Goal: Task Accomplishment & Management: Use online tool/utility

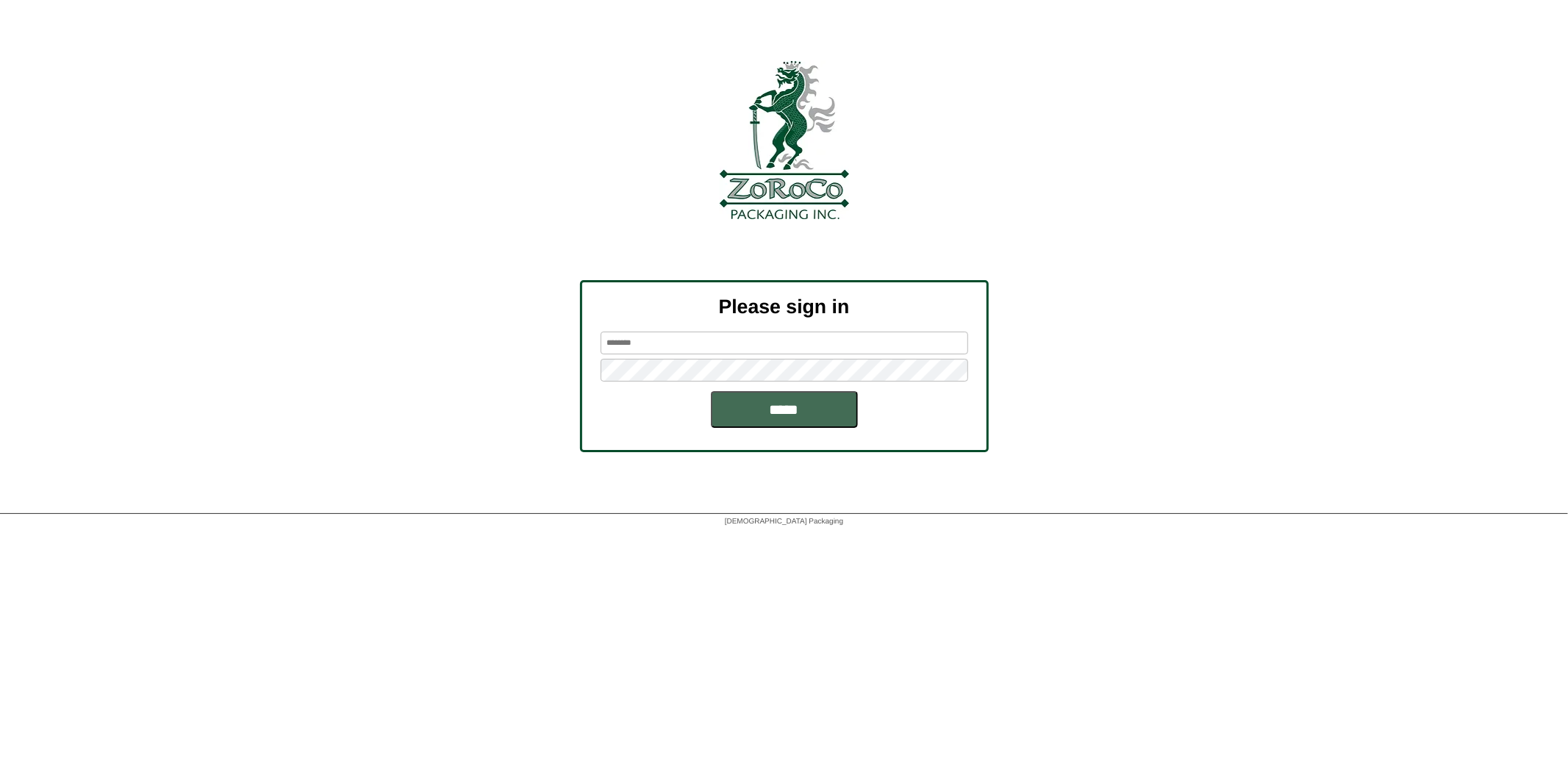
type input "*******"
click at [792, 400] on input "*****" at bounding box center [784, 409] width 147 height 37
click at [789, 402] on input "*****" at bounding box center [784, 409] width 147 height 37
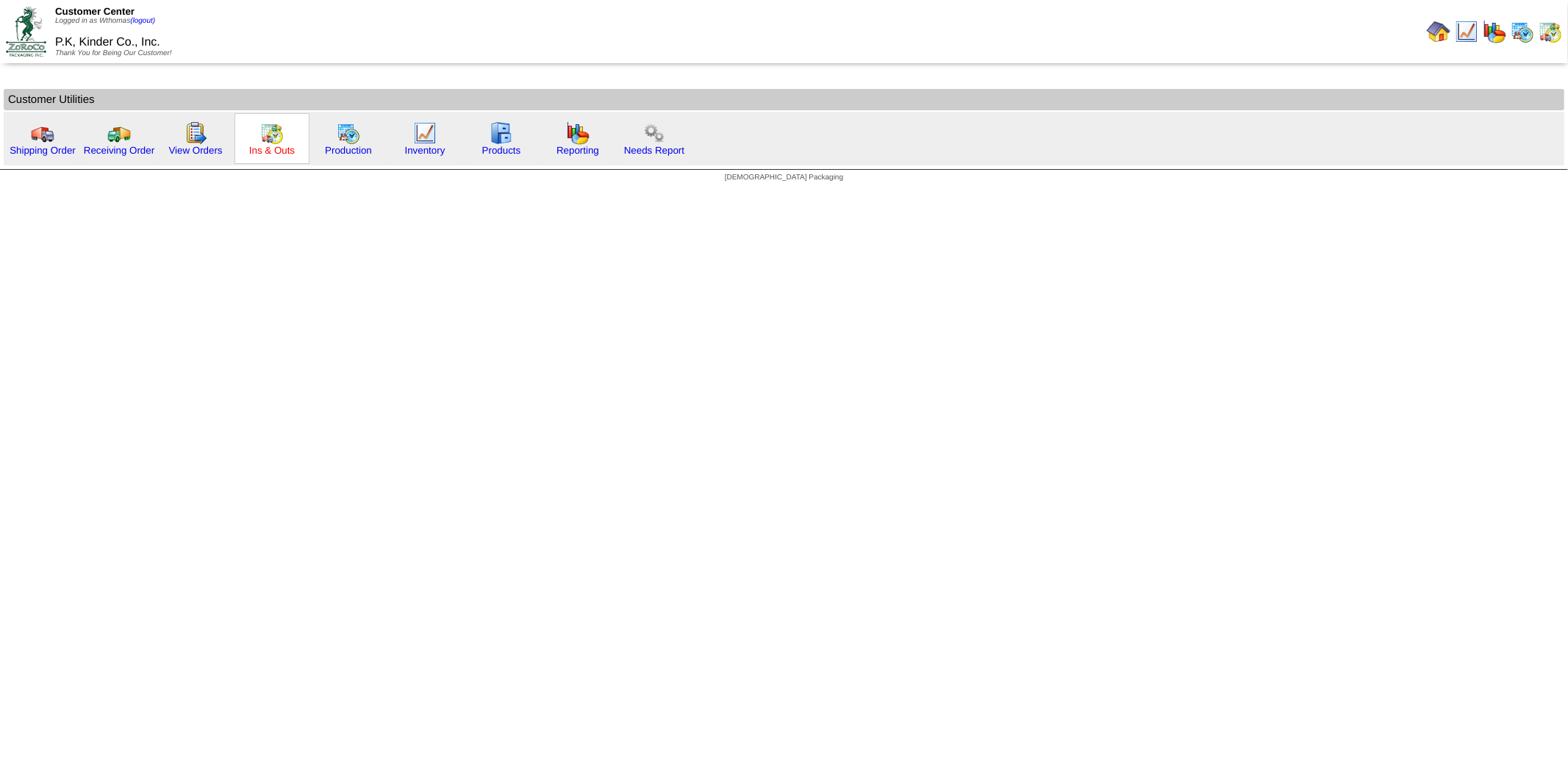
click at [263, 144] on link "Ins & Outs" at bounding box center [271, 149] width 46 height 11
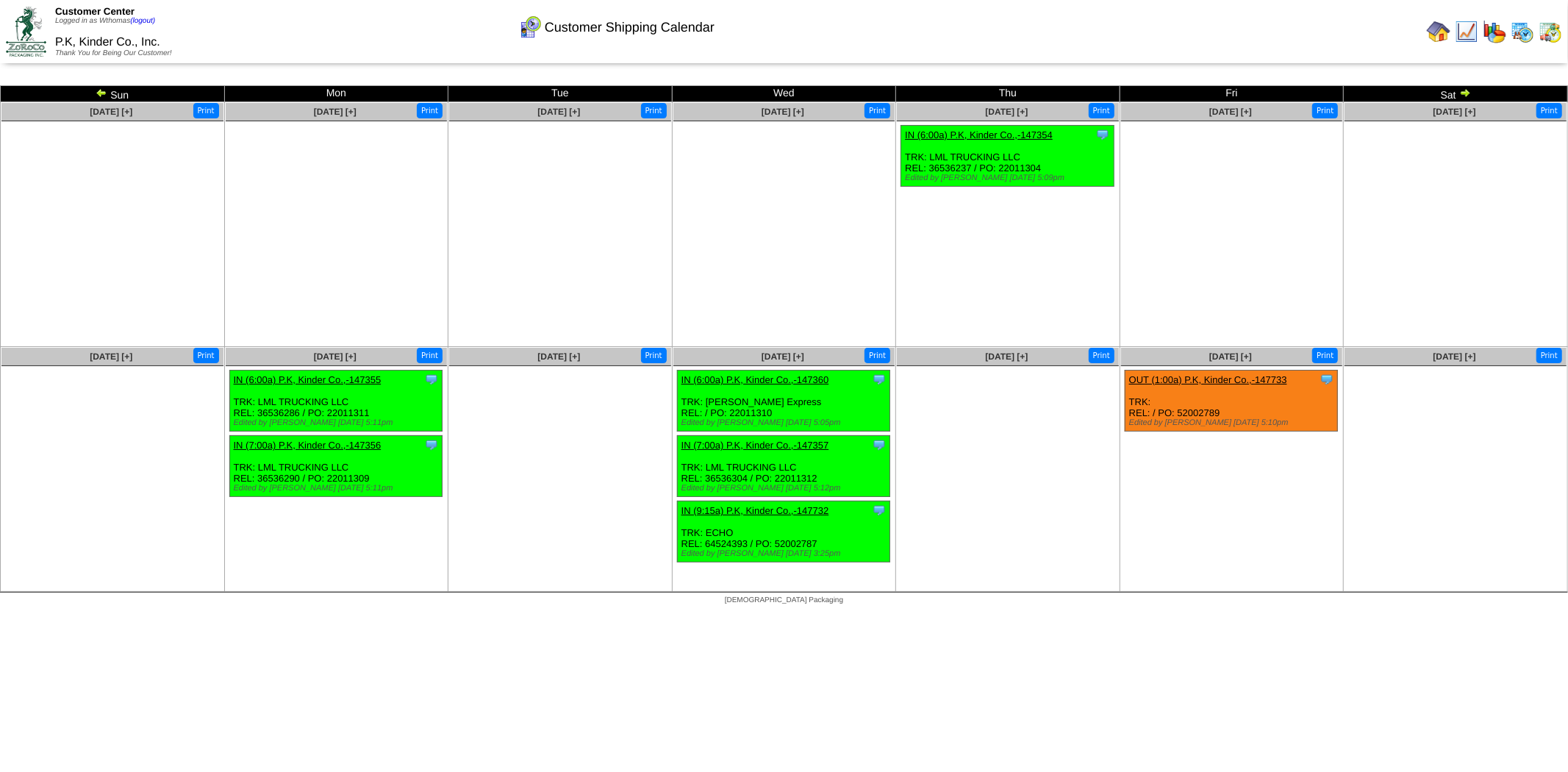
click at [104, 93] on img at bounding box center [101, 93] width 12 height 12
click at [97, 93] on img at bounding box center [101, 93] width 12 height 12
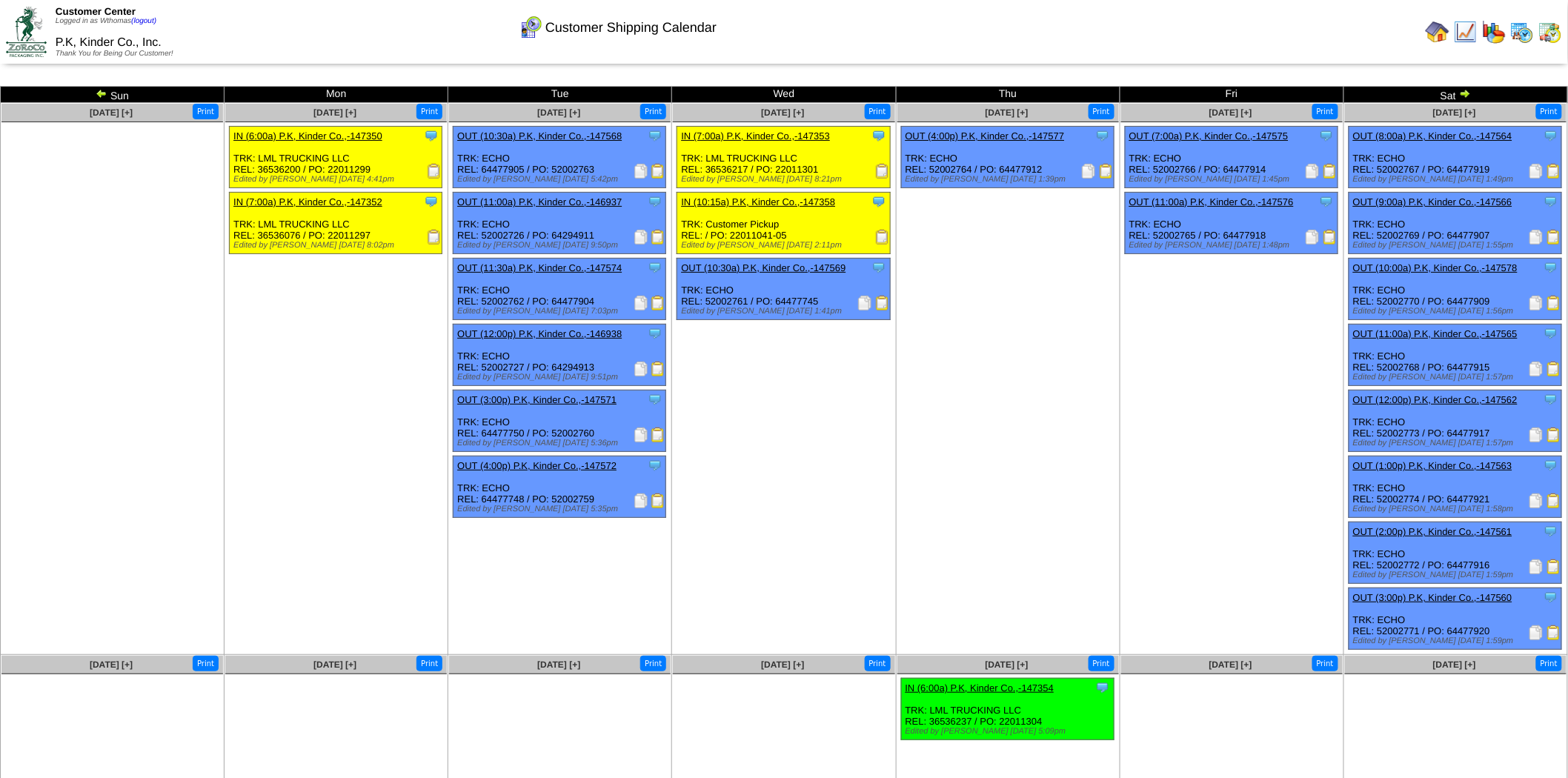
drag, startPoint x: 0, startPoint y: 0, endPoint x: 98, endPoint y: 94, distance: 135.8
click at [98, 94] on img at bounding box center [101, 94] width 12 height 12
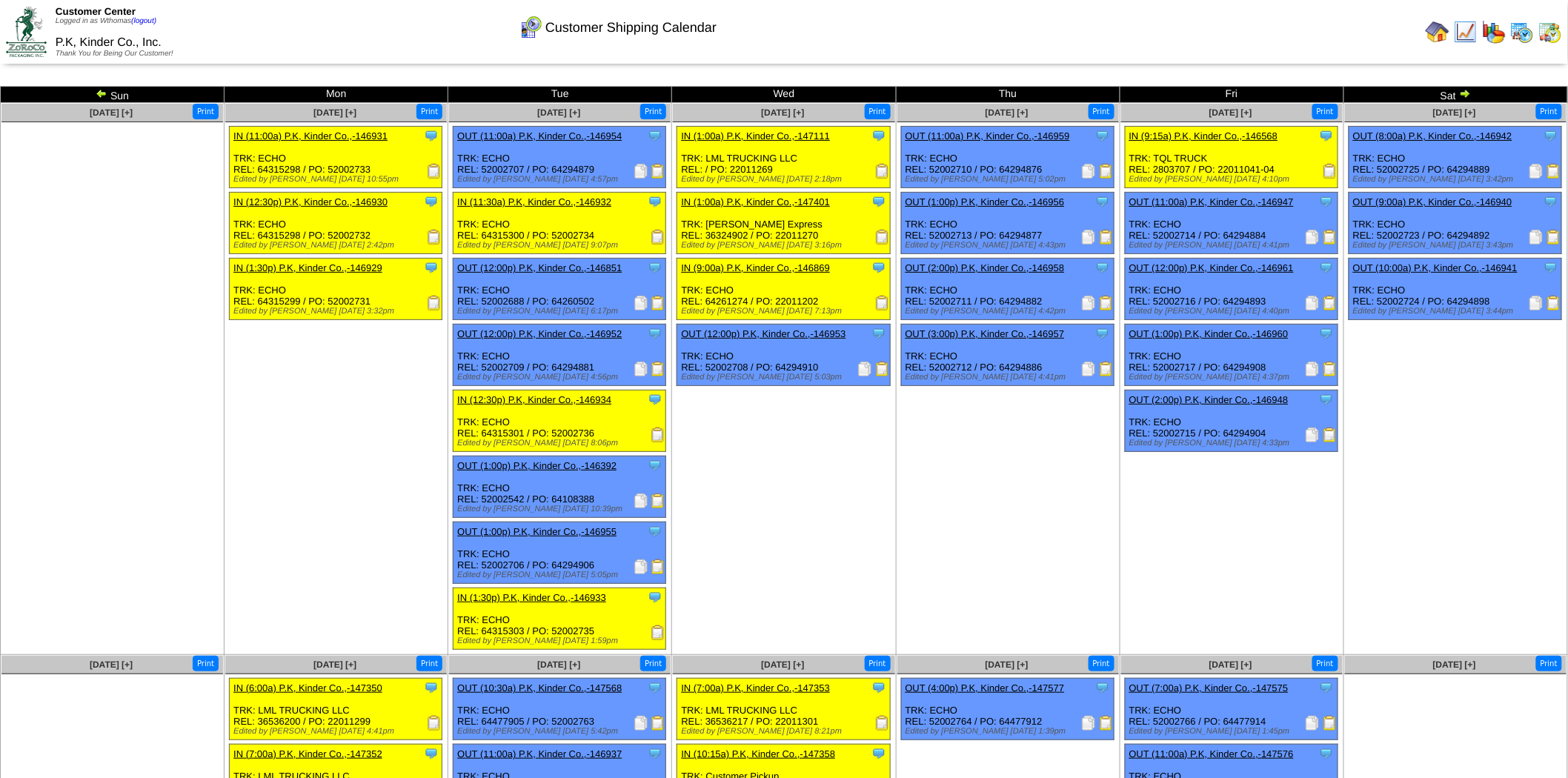
click at [99, 94] on img at bounding box center [101, 94] width 12 height 12
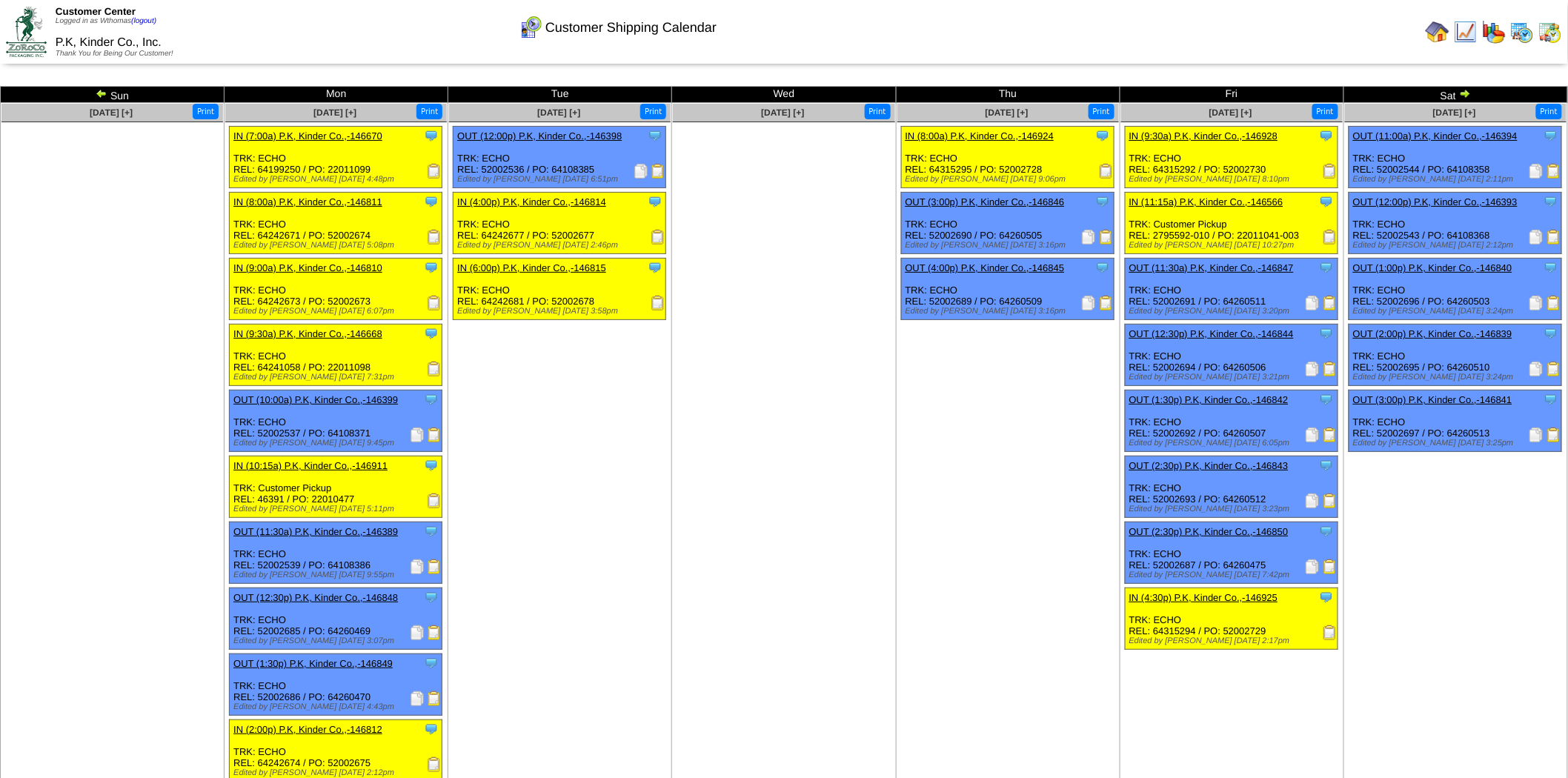
click at [99, 94] on img at bounding box center [101, 94] width 12 height 12
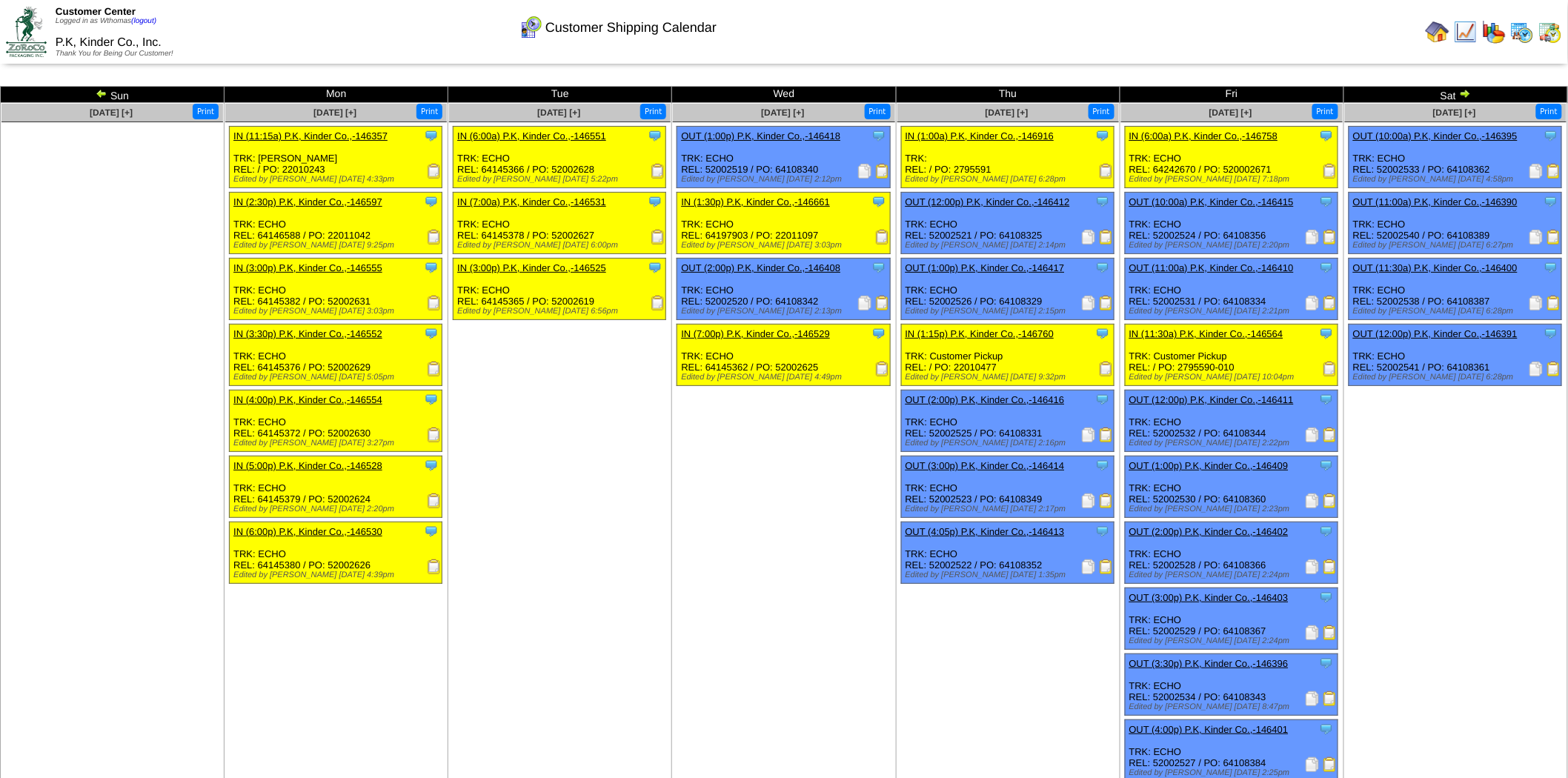
click at [1466, 96] on img at bounding box center [1465, 94] width 12 height 12
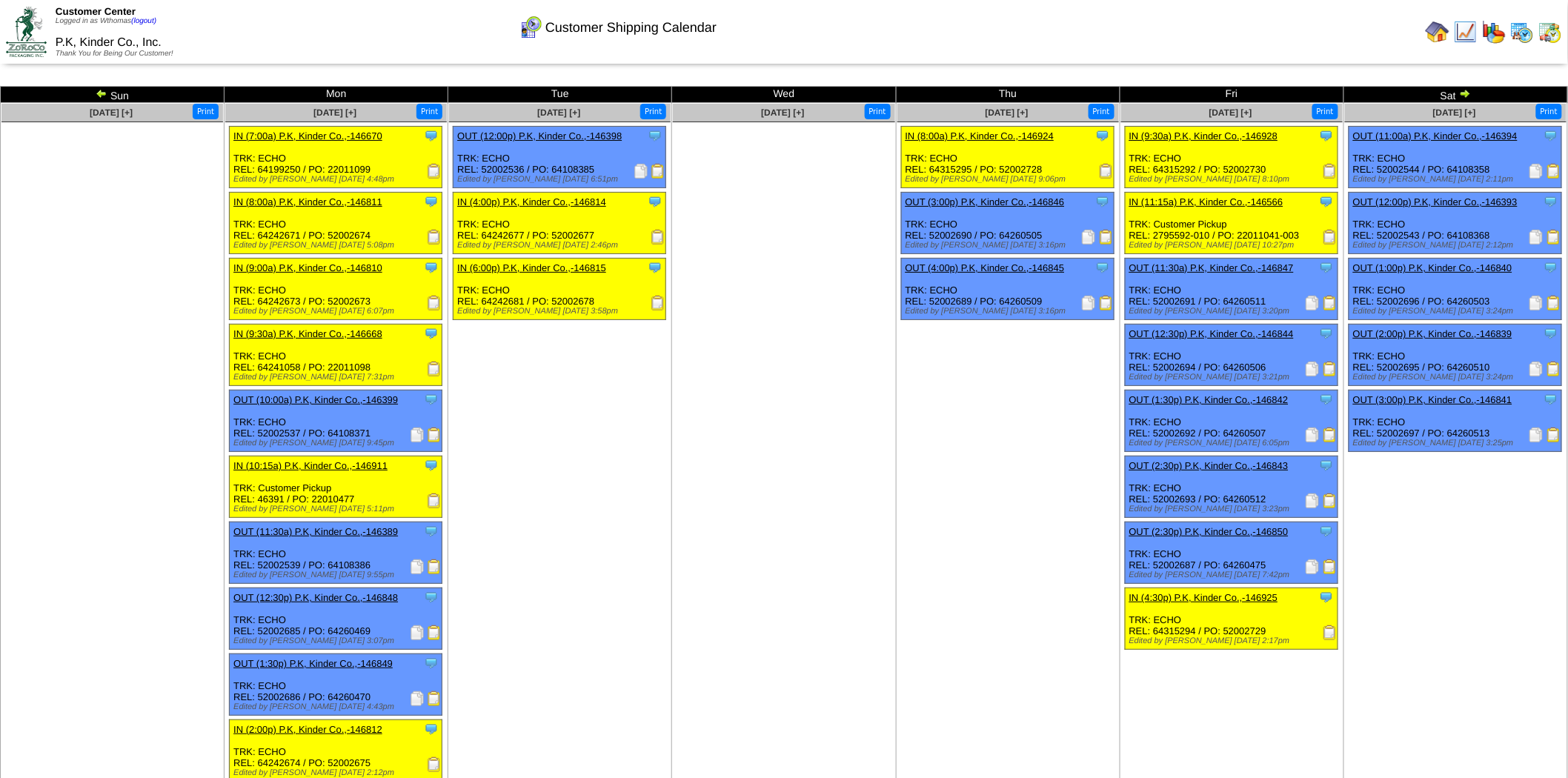
click at [1466, 98] on img at bounding box center [1465, 94] width 12 height 12
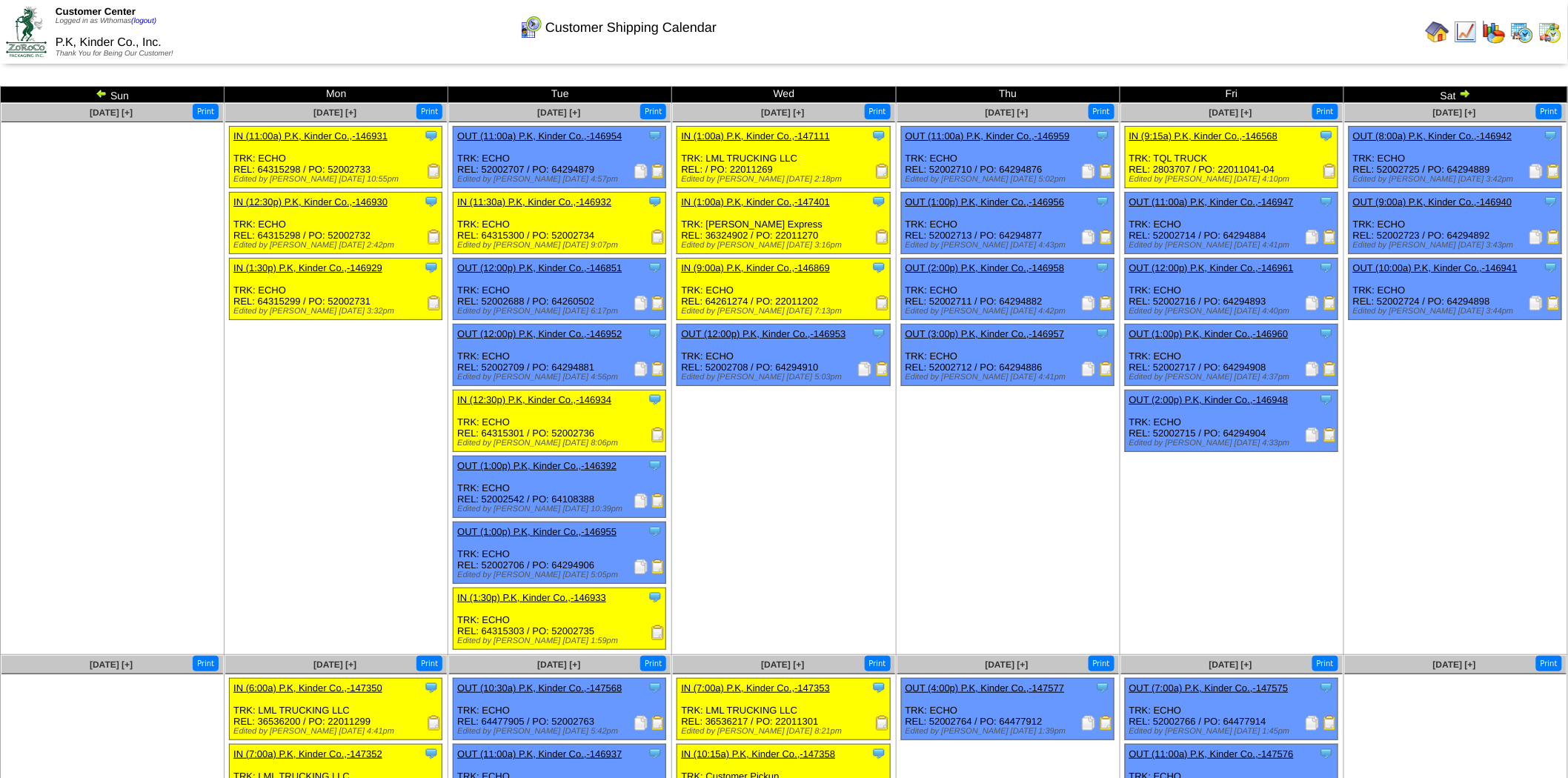
click at [1466, 98] on img at bounding box center [1465, 94] width 12 height 12
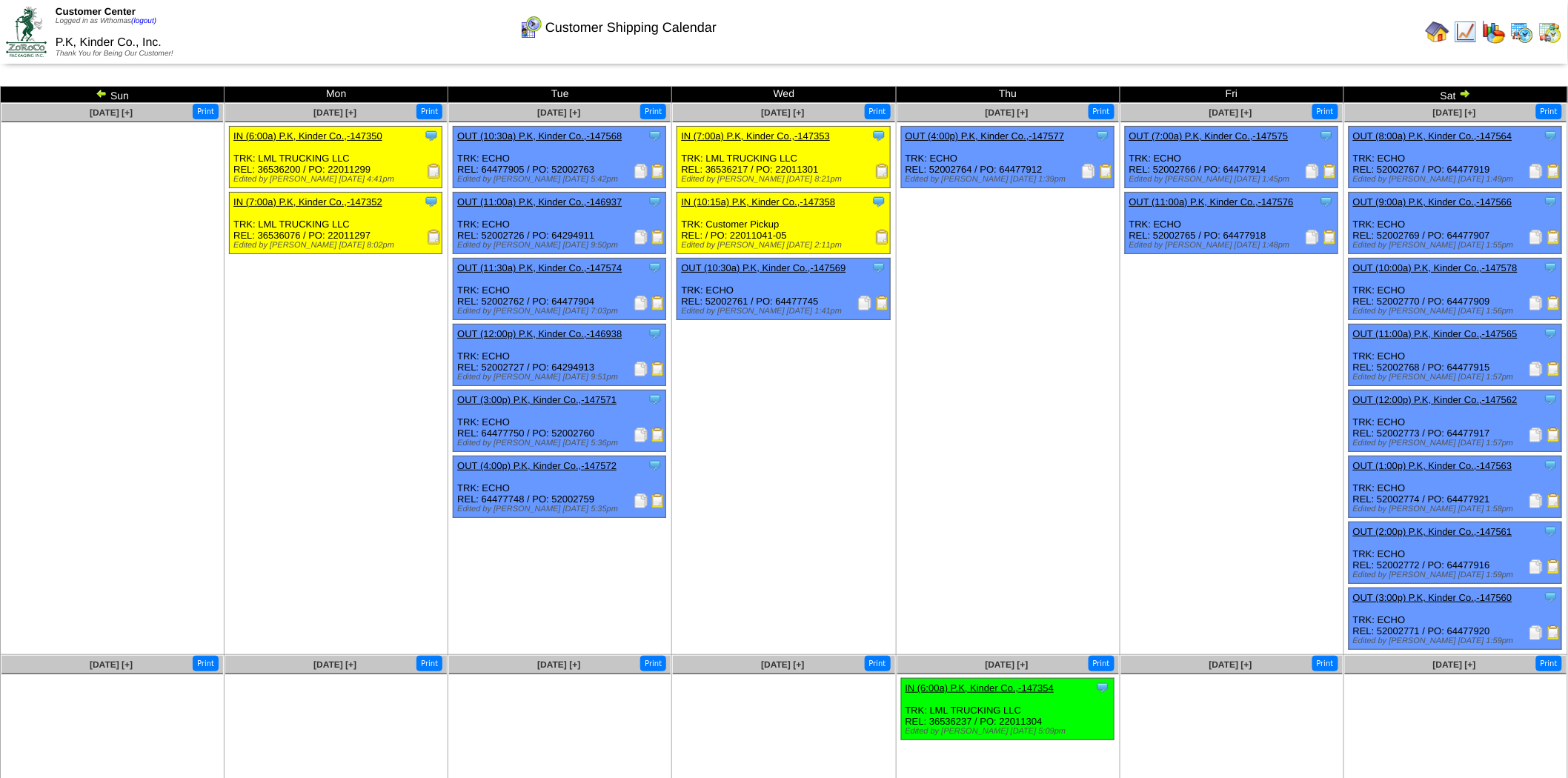
click at [105, 93] on img at bounding box center [101, 94] width 12 height 12
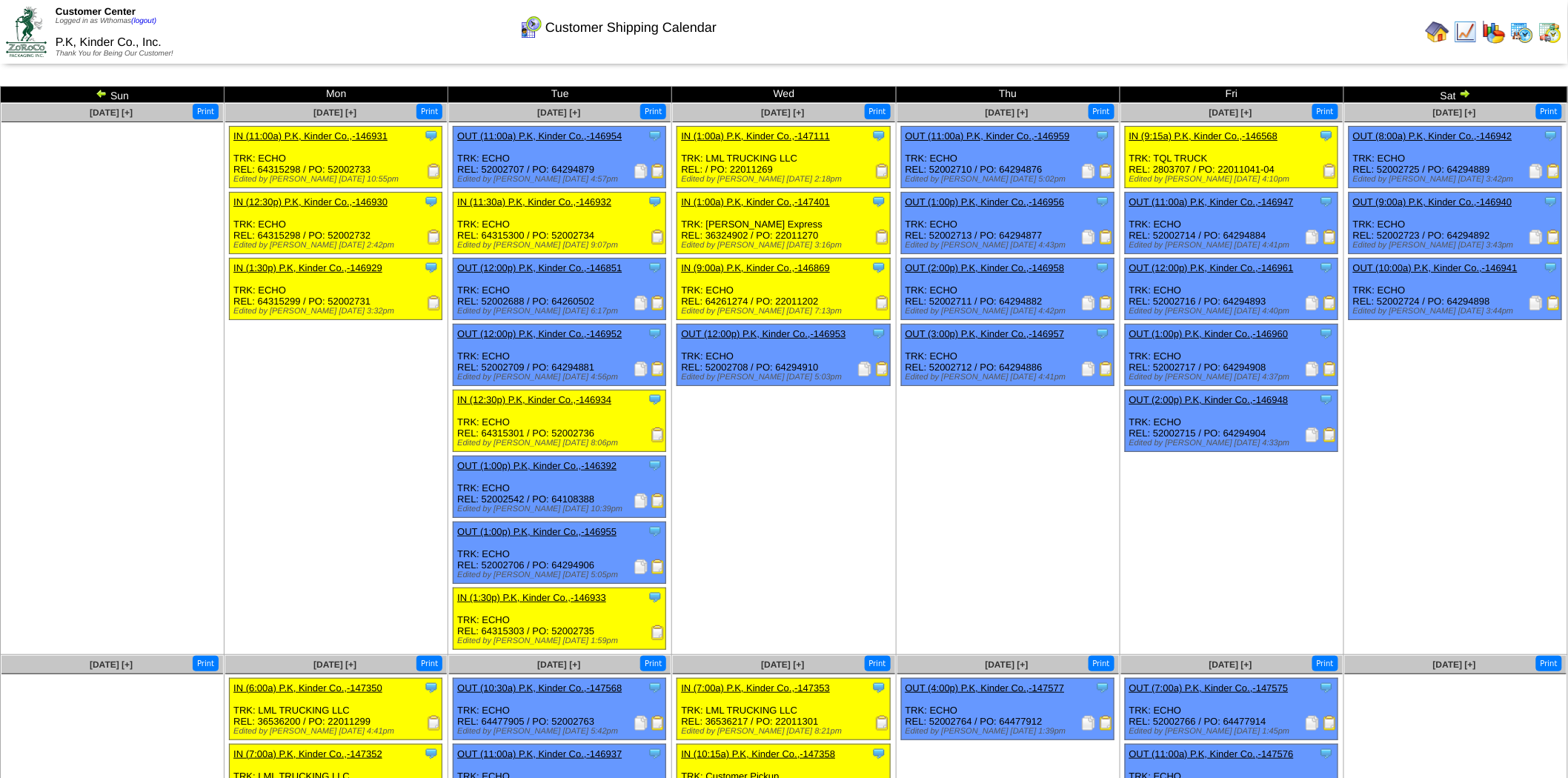
click at [1468, 90] on img at bounding box center [1465, 94] width 12 height 12
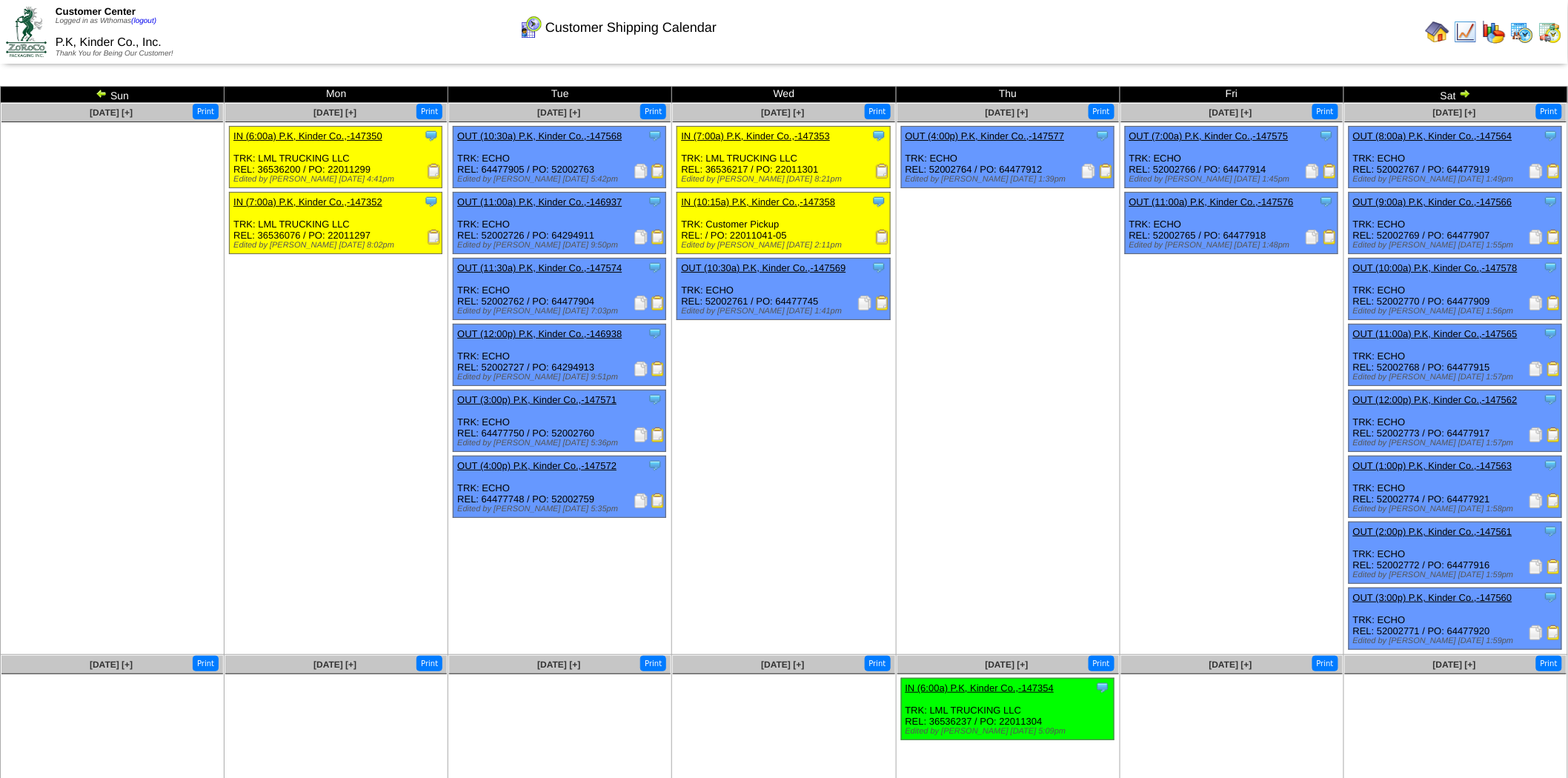
click at [1466, 94] on img at bounding box center [1465, 94] width 12 height 12
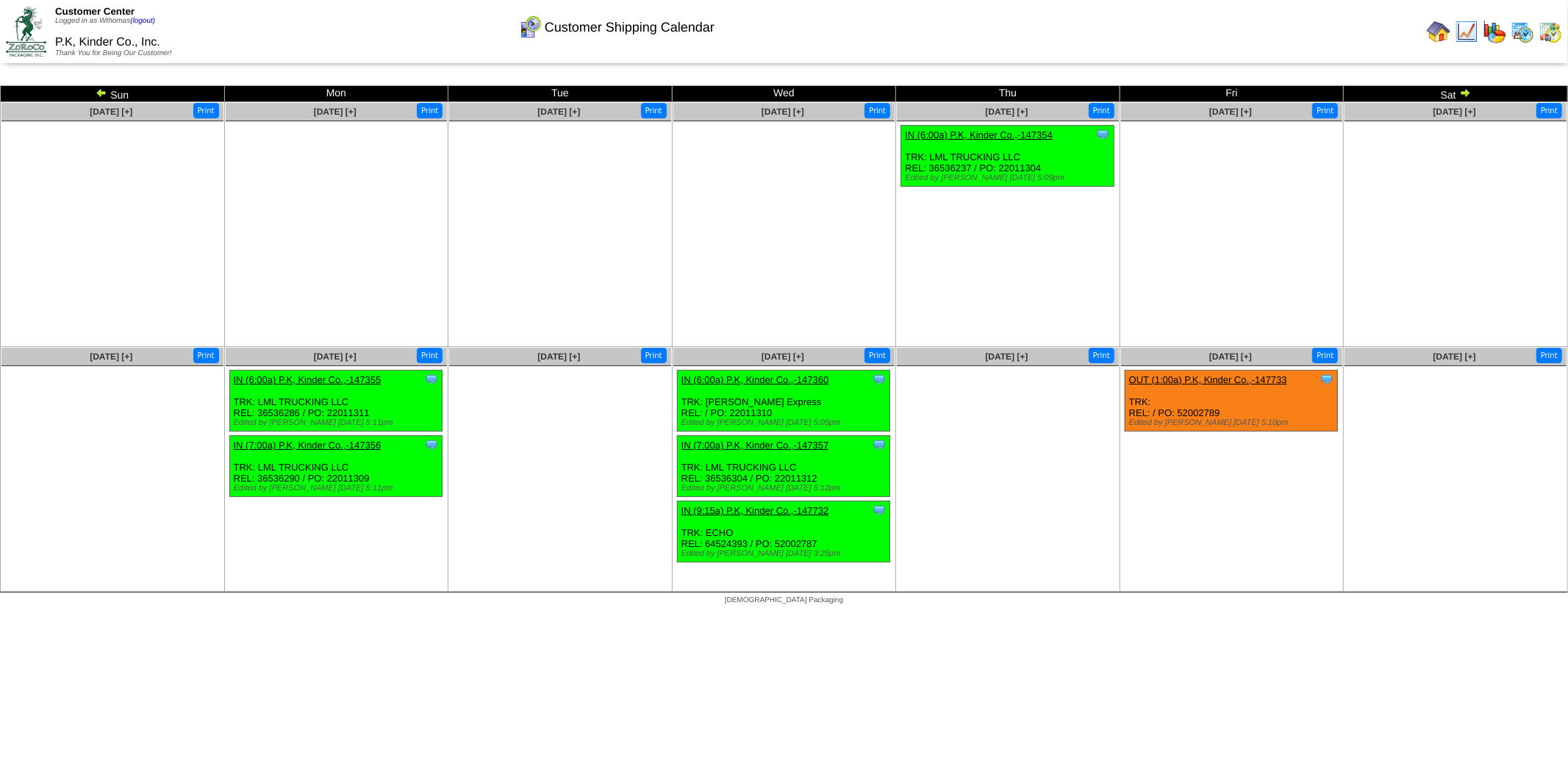
click at [1462, 92] on img at bounding box center [1465, 93] width 12 height 12
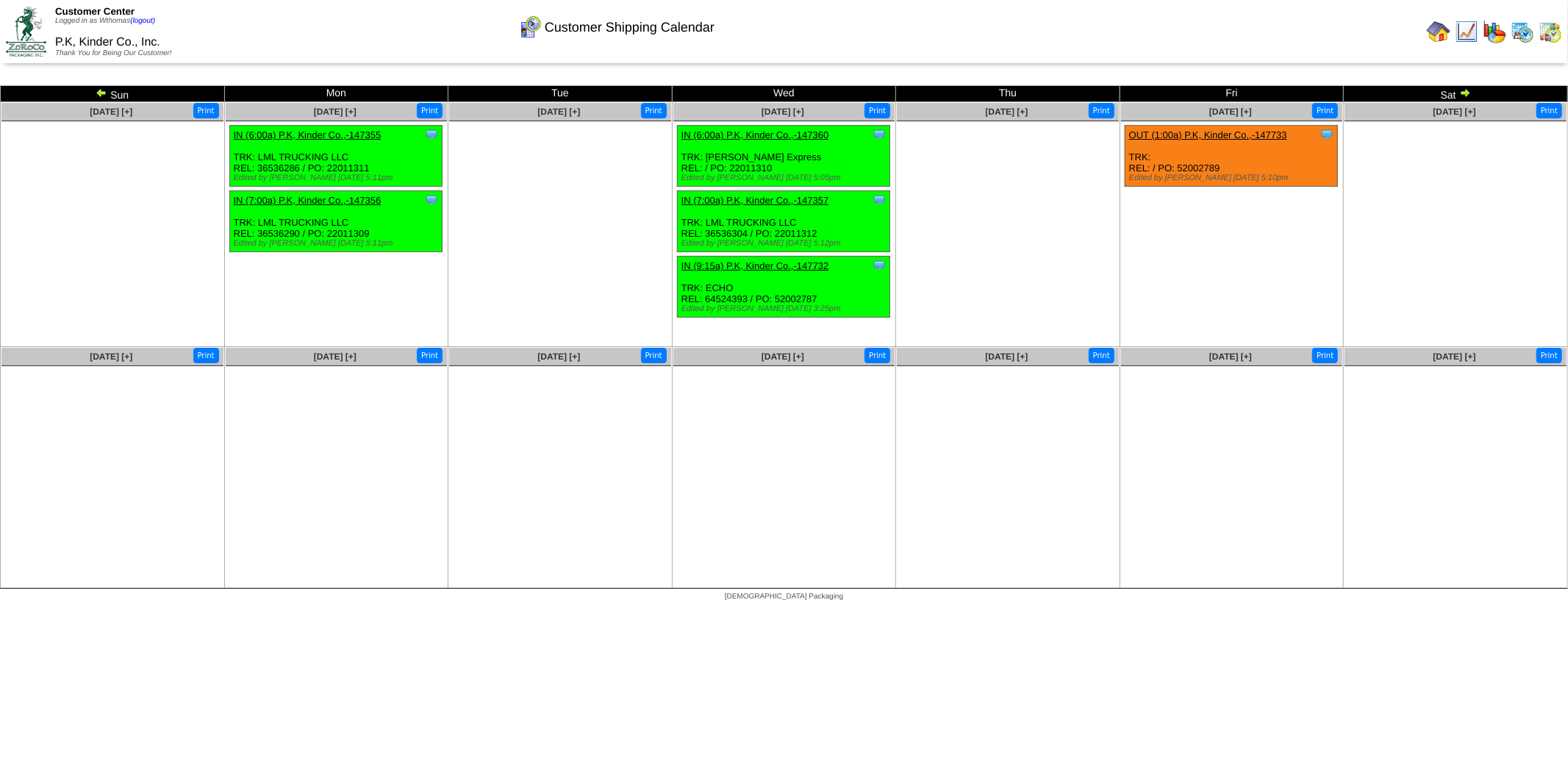
click at [106, 91] on img at bounding box center [101, 93] width 12 height 12
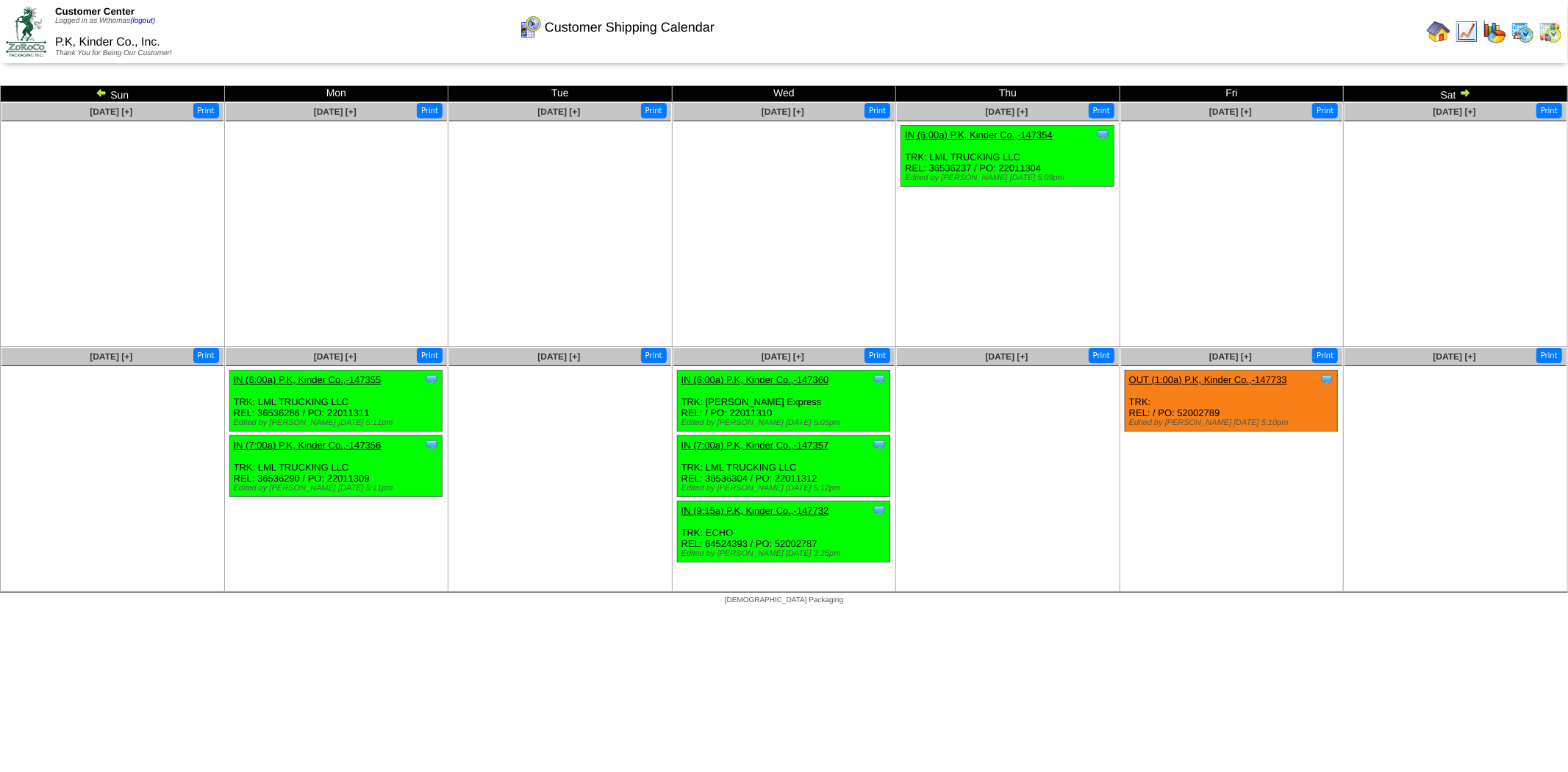
click at [106, 92] on img at bounding box center [101, 93] width 12 height 12
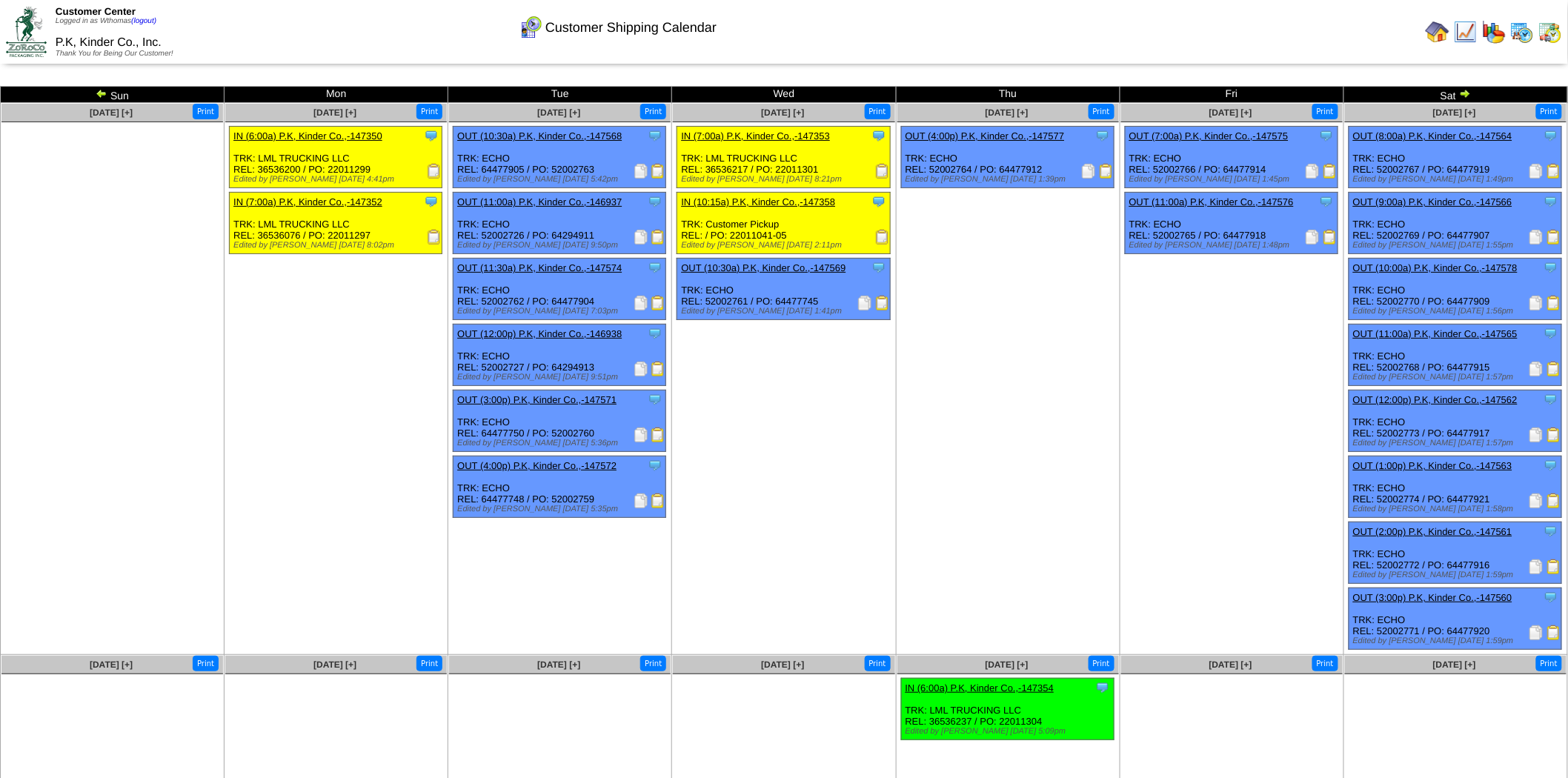
click at [107, 93] on img at bounding box center [101, 94] width 12 height 12
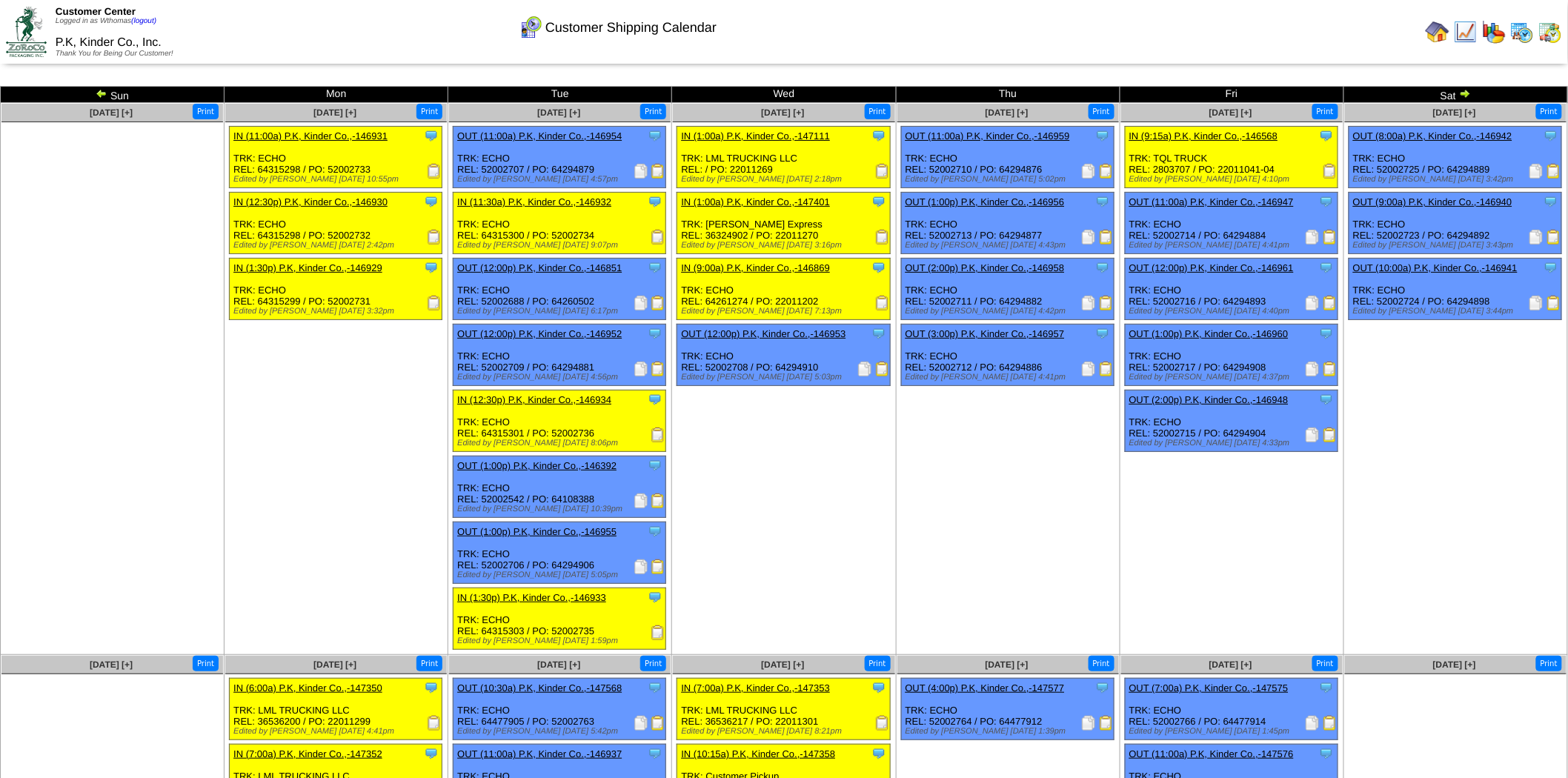
click at [107, 94] on img at bounding box center [101, 94] width 12 height 12
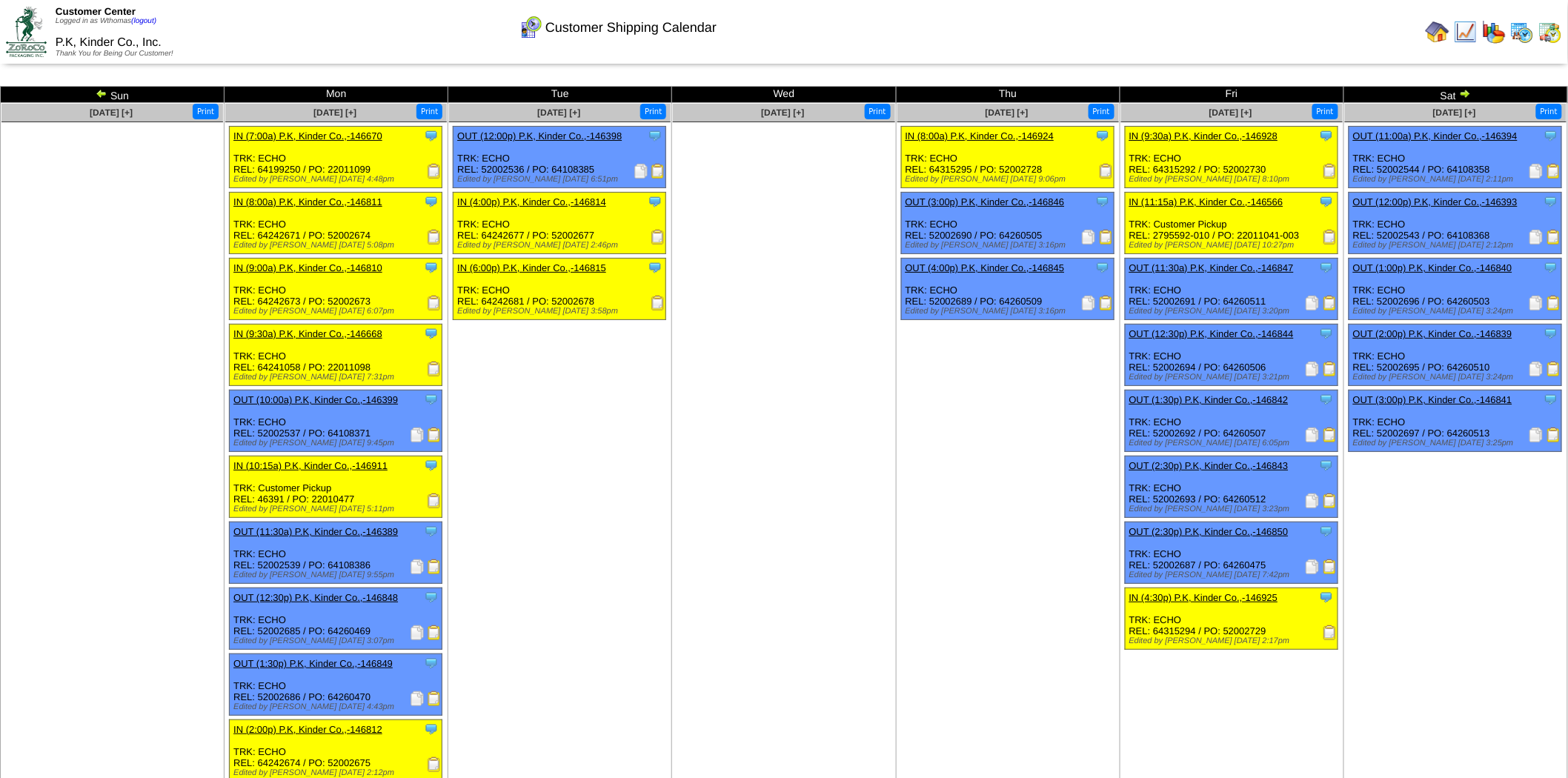
click at [655, 301] on img at bounding box center [658, 303] width 15 height 15
drag, startPoint x: 521, startPoint y: 299, endPoint x: 492, endPoint y: 299, distance: 29.0
click at [492, 299] on div "Clone Item IN (6:00p) P.K, Kinder Co.,-146815 P.K, Kinder Co., Inc. ScheduleID:…" at bounding box center [560, 289] width 213 height 62
click at [546, 294] on div "Clone Item IN (6:00p) P.K, Kinder Co.,-146815 P.K, Kinder Co., Inc. ScheduleID:…" at bounding box center [560, 289] width 213 height 62
drag, startPoint x: 522, startPoint y: 294, endPoint x: 483, endPoint y: 298, distance: 39.2
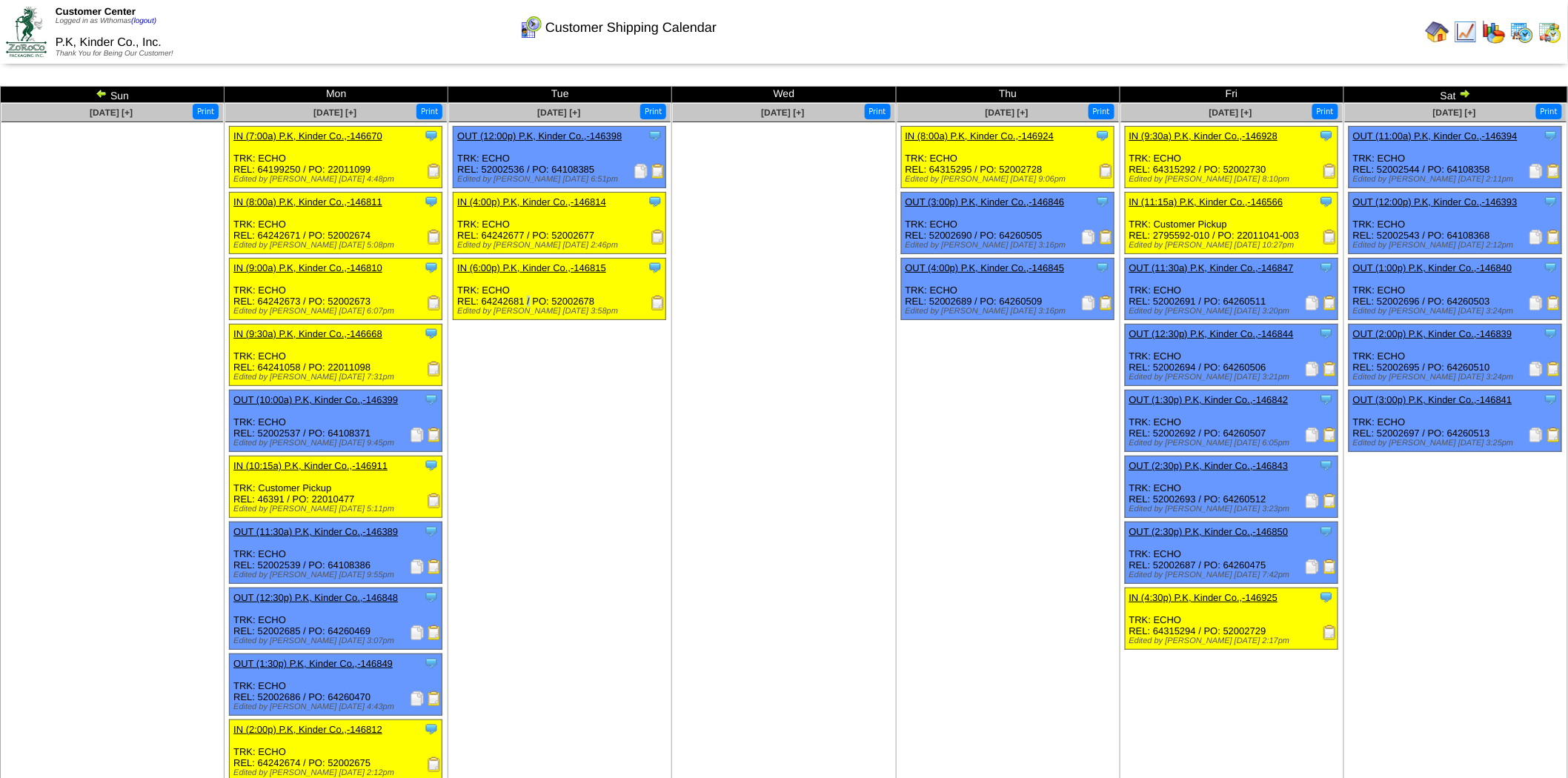
click at [483, 298] on div "Clone Item IN (6:00p) P.K, Kinder Co.,-146815 P.K, Kinder Co., Inc. ScheduleID:…" at bounding box center [560, 289] width 213 height 62
drag, startPoint x: 551, startPoint y: 296, endPoint x: 596, endPoint y: 296, distance: 45.0
click at [596, 296] on div "Clone Item IN (6:00p) P.K, Kinder Co.,-146815 P.K, Kinder Co., Inc. ScheduleID:…" at bounding box center [560, 289] width 213 height 62
click at [604, 319] on ul "Clone Item OUT (12:00p) P.K, Kinder Co.,-146398 P.K, Kinder Co., Inc. ScheduleI…" at bounding box center [560, 238] width 222 height 223
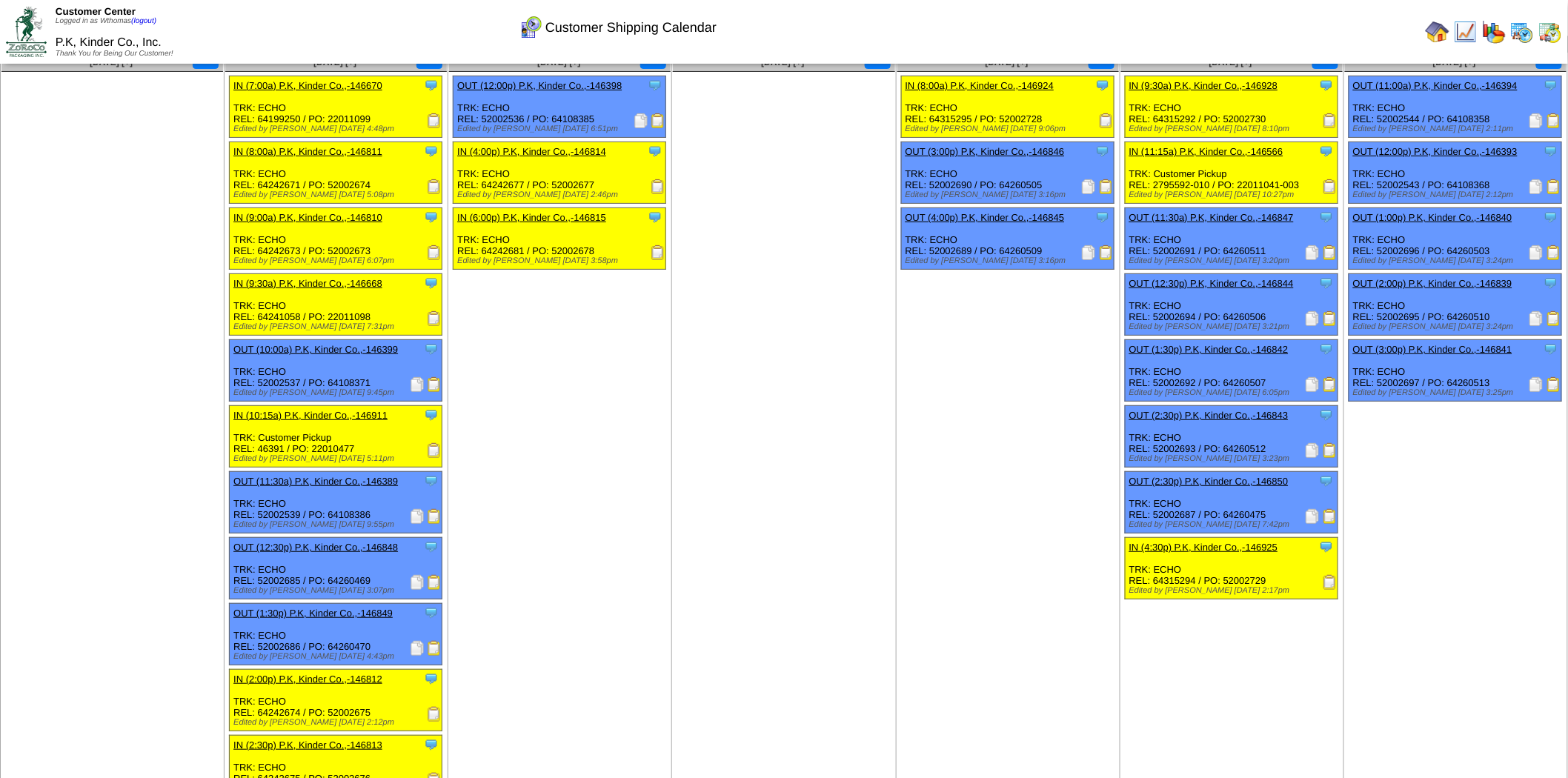
scroll to position [29, 0]
